Goal: Information Seeking & Learning: Check status

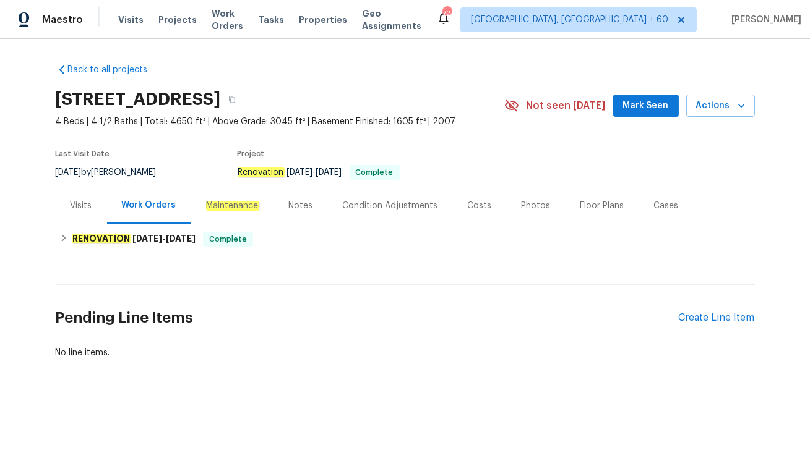
click at [64, 199] on div "Visits" at bounding box center [81, 205] width 51 height 36
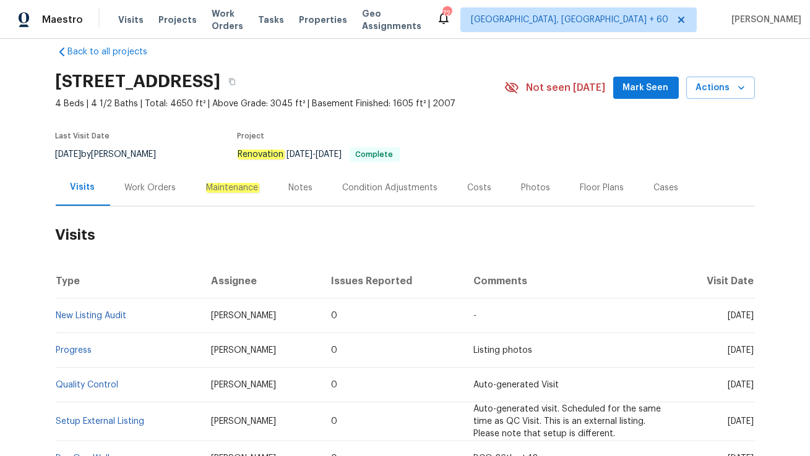
scroll to position [23, 0]
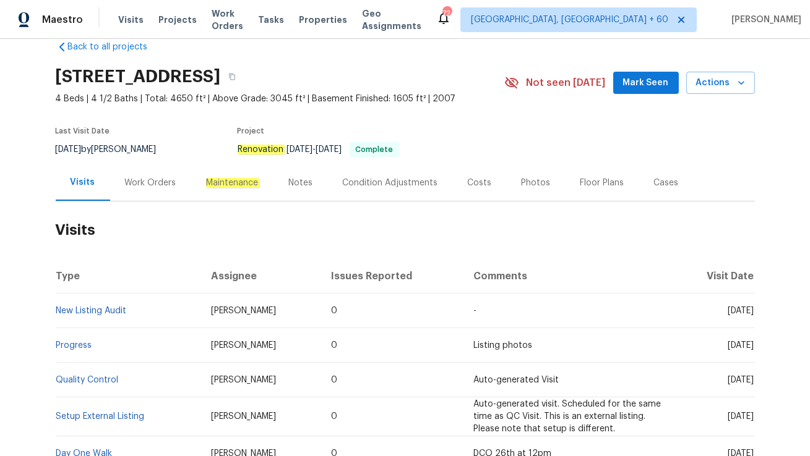
click at [125, 186] on div "Work Orders" at bounding box center [150, 183] width 51 height 12
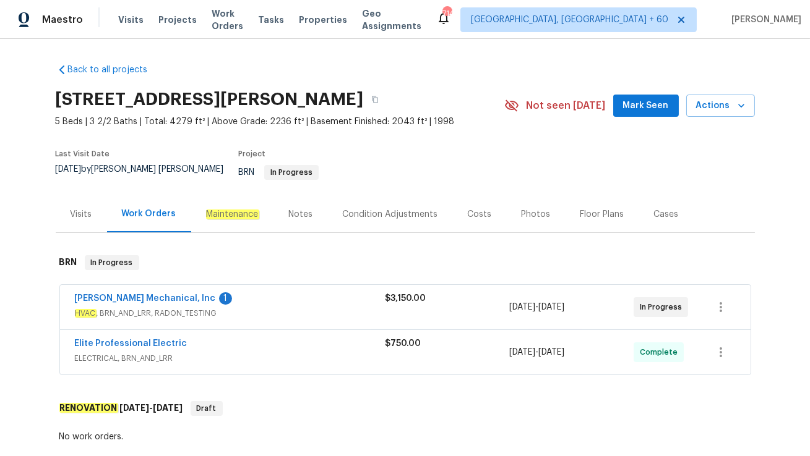
click at [251, 338] on div "Elite Professional Electric" at bounding box center [230, 345] width 310 height 15
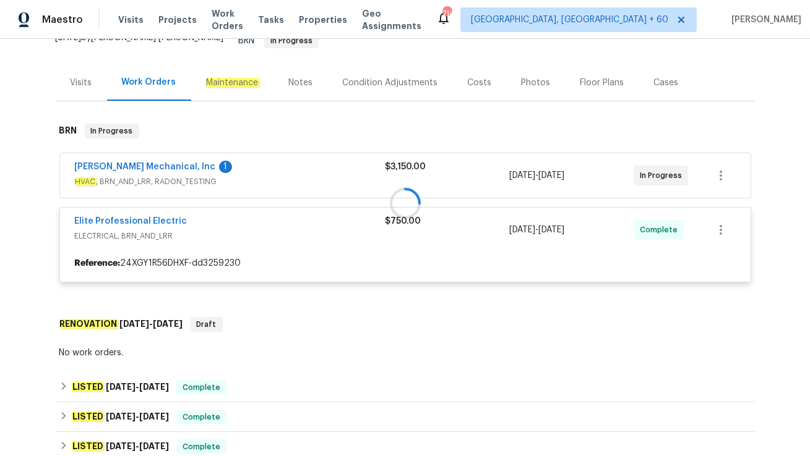
scroll to position [133, 0]
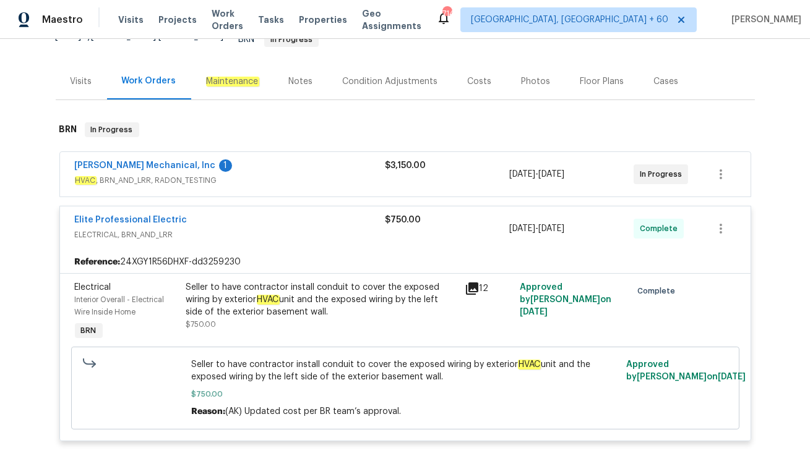
click at [247, 162] on div "JH Martin Mechanical, Inc 1" at bounding box center [230, 167] width 310 height 15
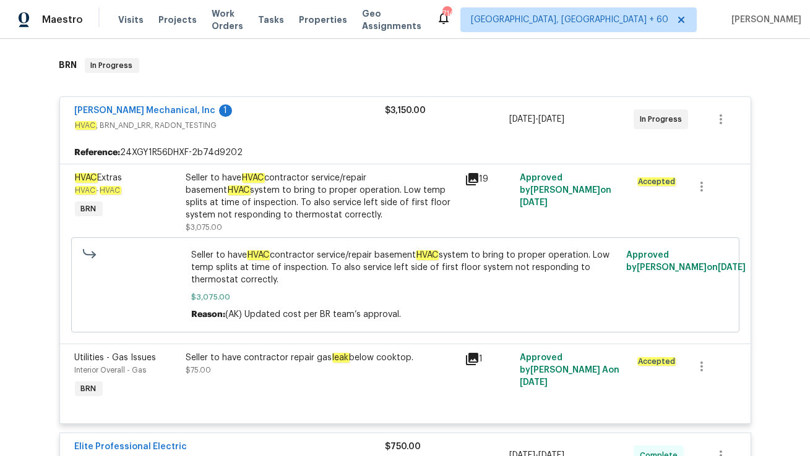
scroll to position [199, 0]
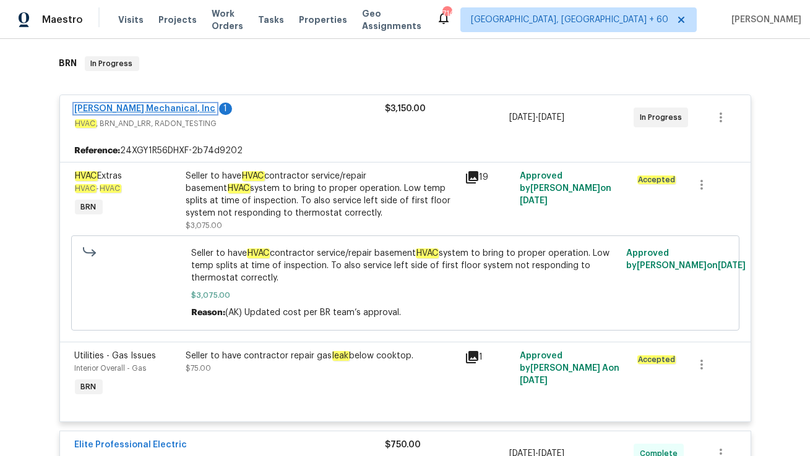
click at [116, 105] on link "[PERSON_NAME] Mechanical, Inc" at bounding box center [145, 109] width 141 height 9
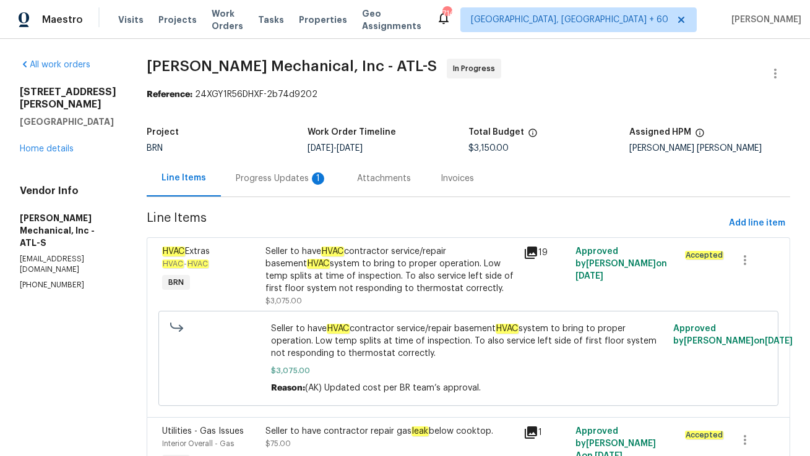
click at [317, 179] on div "Progress Updates 1" at bounding box center [282, 179] width 92 height 12
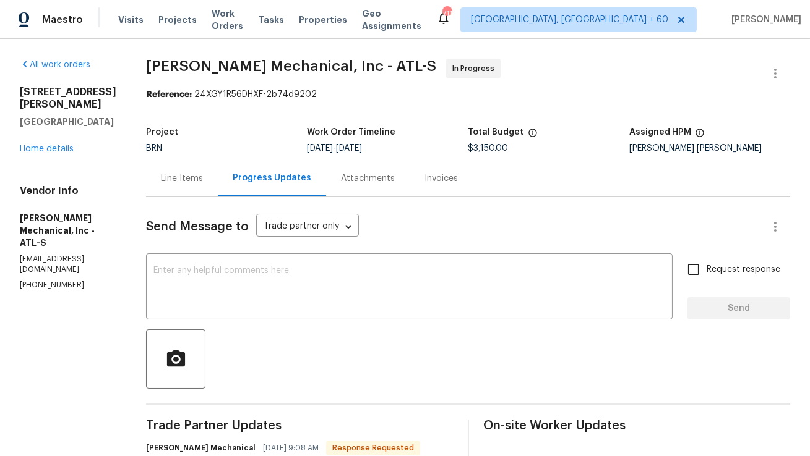
click at [203, 177] on div "Line Items" at bounding box center [182, 179] width 42 height 12
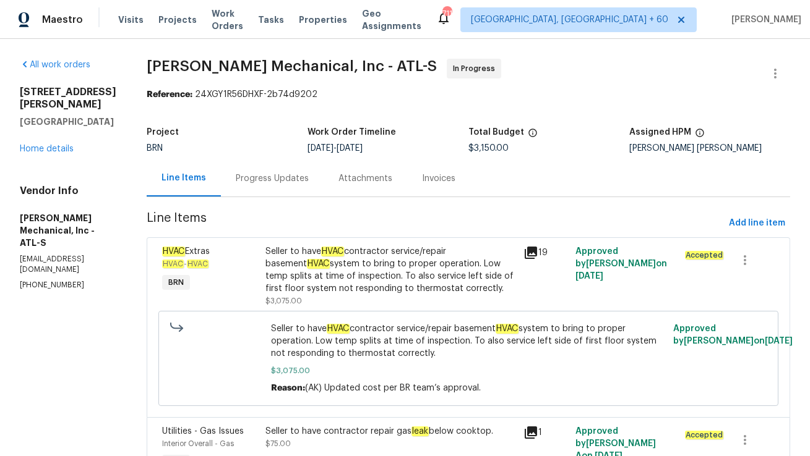
scroll to position [77, 0]
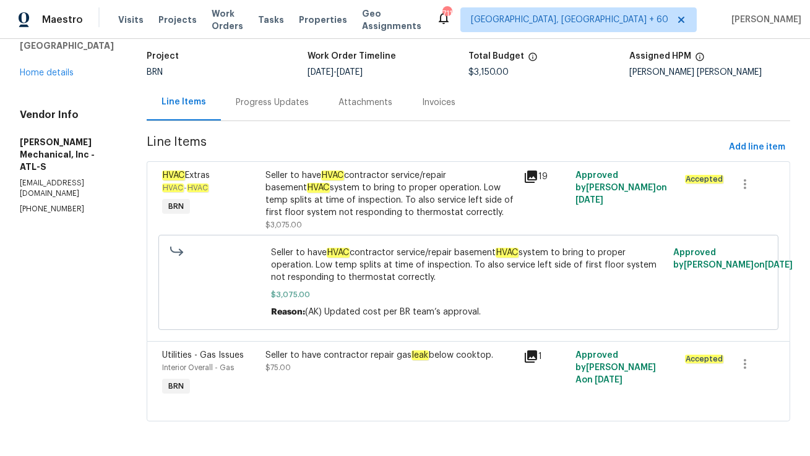
click at [260, 100] on div "Progress Updates" at bounding box center [272, 102] width 73 height 12
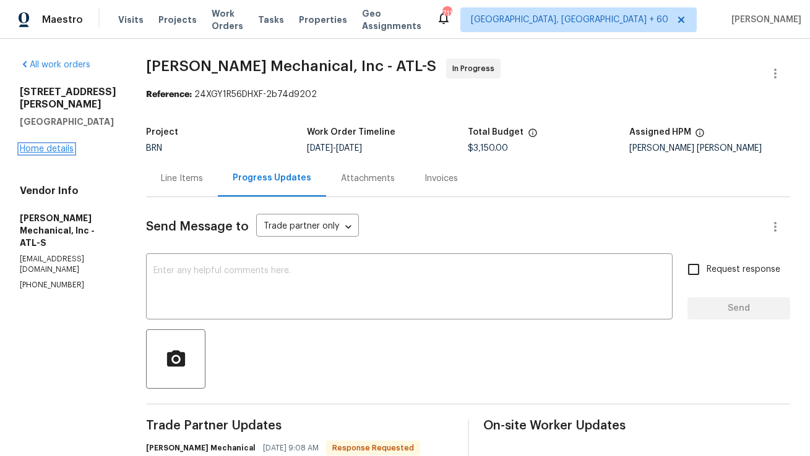
click at [63, 145] on link "Home details" at bounding box center [47, 149] width 54 height 9
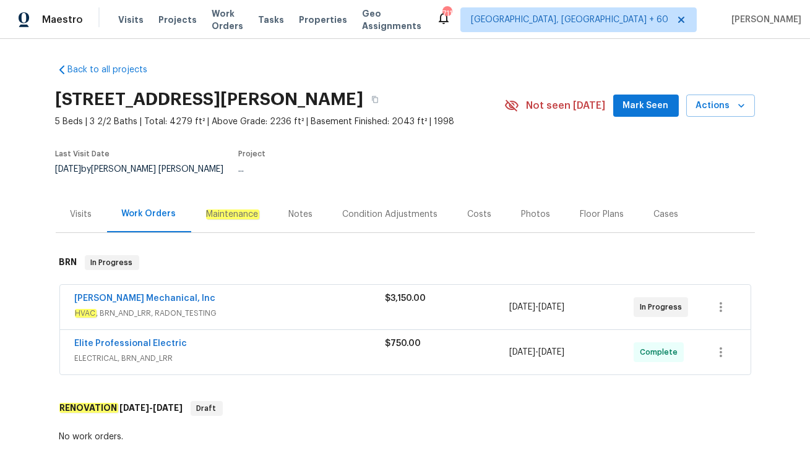
click at [92, 215] on div "Visits" at bounding box center [81, 214] width 51 height 36
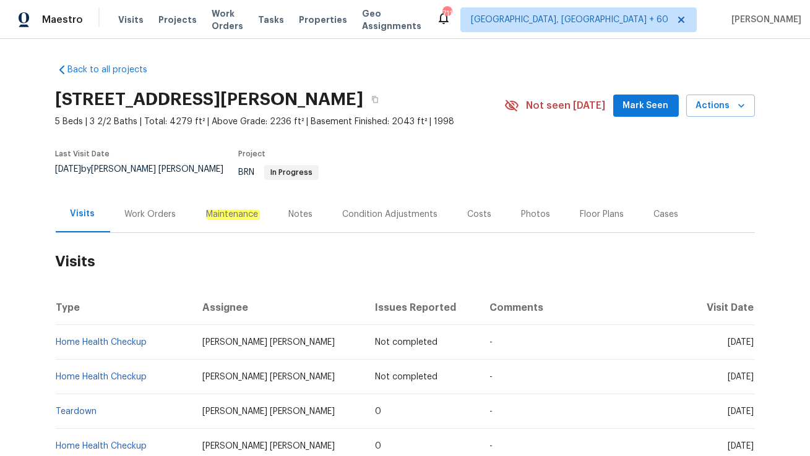
click at [143, 208] on div "Work Orders" at bounding box center [150, 214] width 51 height 12
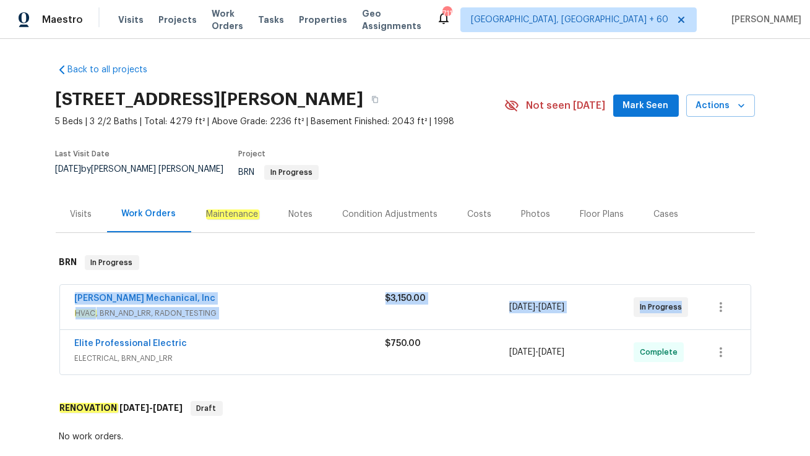
drag, startPoint x: 72, startPoint y: 284, endPoint x: 696, endPoint y: 296, distance: 624.8
click at [696, 296] on div "JH Martin Mechanical, Inc HVAC , BRN_AND_LRR, RADON_TESTING $3,150.00 9/16/2025…" at bounding box center [405, 307] width 690 height 45
copy div "JH Martin Mechanical, Inc HVAC , BRN_AND_LRR, RADON_TESTING $3,150.00 9/16/2025…"
